Goal: Find specific page/section: Find specific page/section

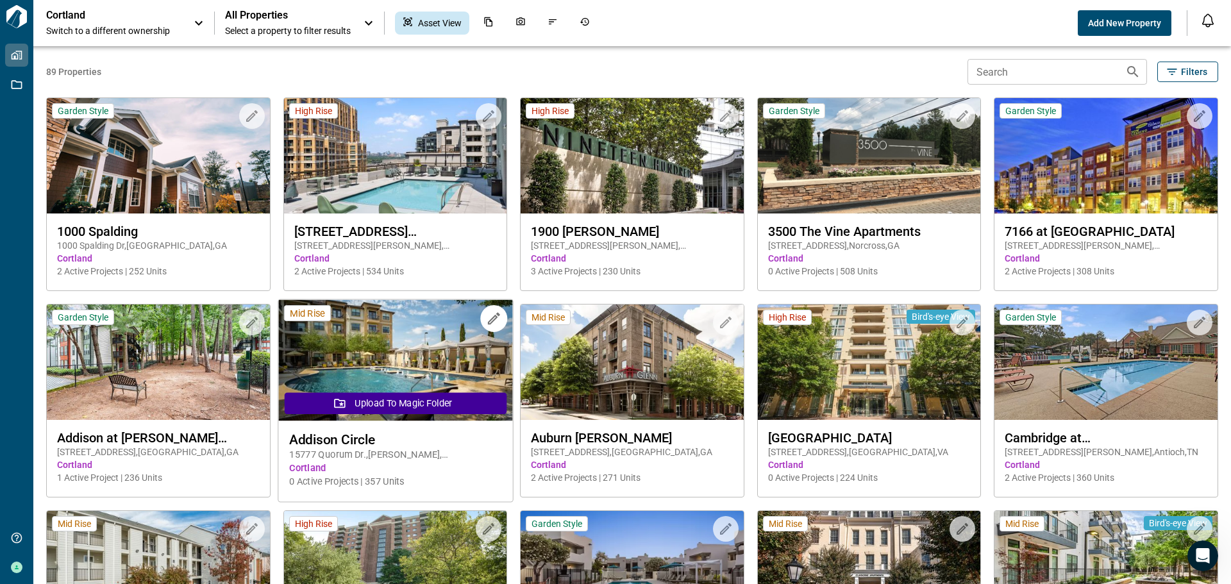
click at [367, 362] on img at bounding box center [395, 360] width 234 height 121
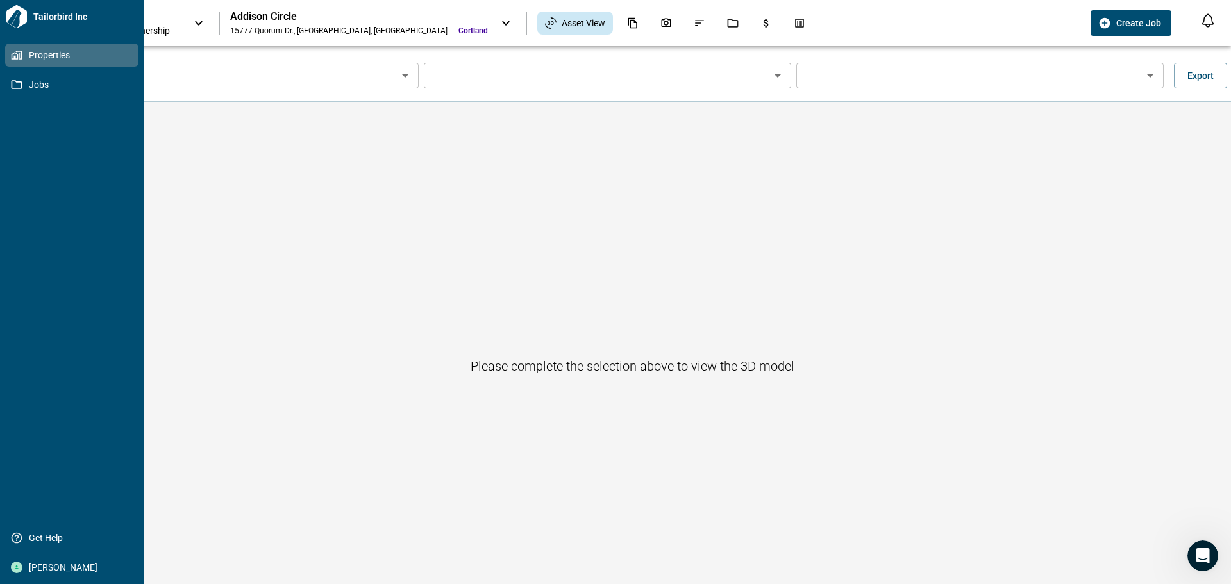
click at [20, 55] on icon at bounding box center [18, 55] width 3 height 5
